Goal: Information Seeking & Learning: Understand process/instructions

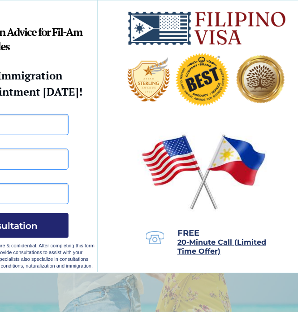
scroll to position [0, 123]
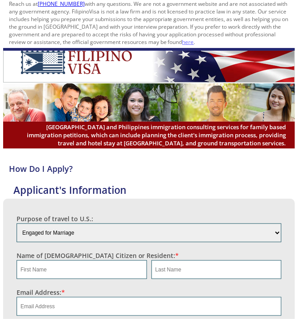
click at [144, 167] on h4 "How Do I Apply?" at bounding box center [149, 168] width 293 height 11
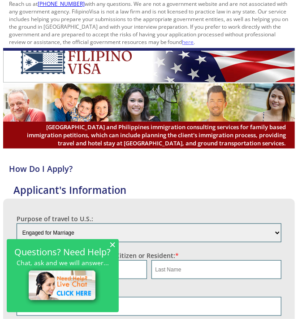
click at [114, 244] on span "×" at bounding box center [113, 245] width 6 height 8
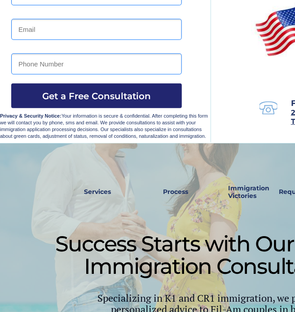
scroll to position [131, 0]
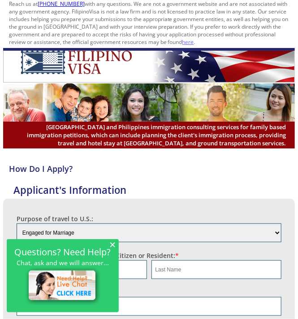
click at [114, 243] on span "×" at bounding box center [113, 245] width 6 height 8
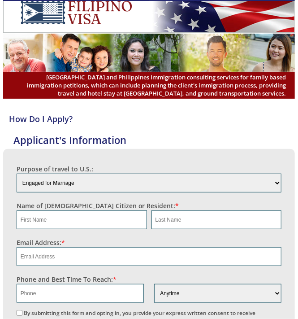
scroll to position [64, 0]
